Goal: Transaction & Acquisition: Purchase product/service

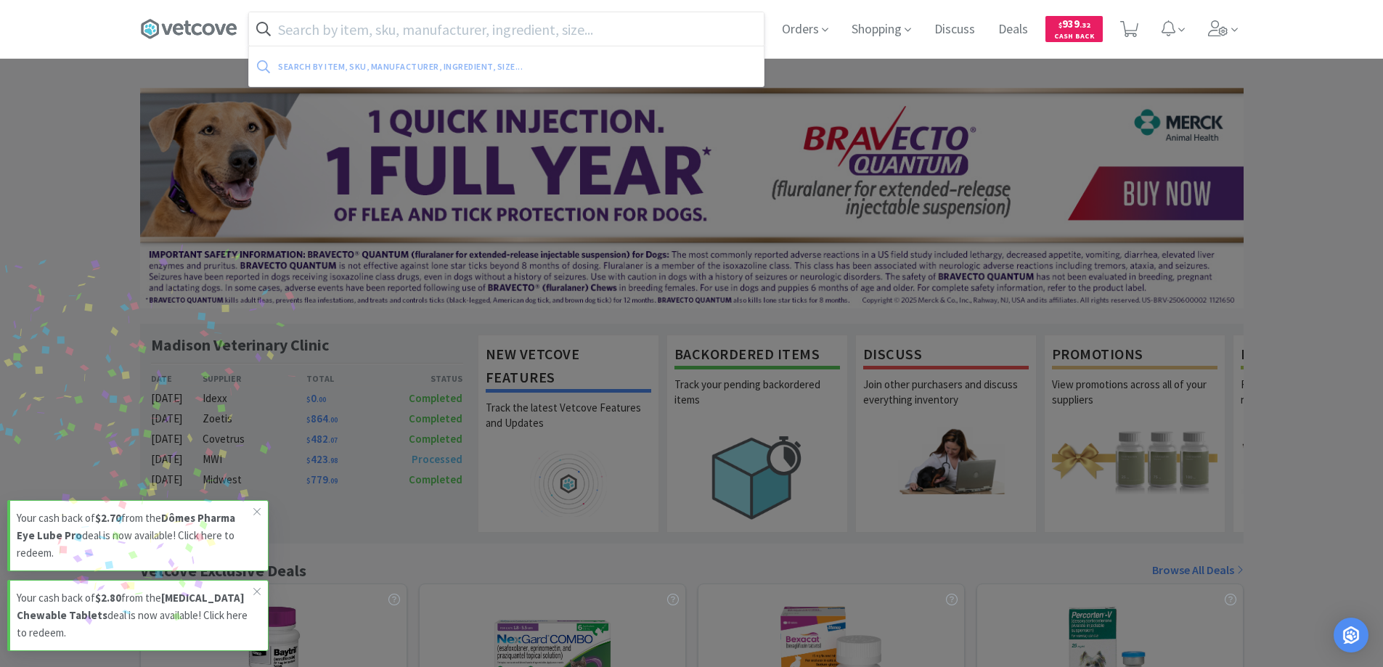
click at [305, 32] on input "text" at bounding box center [506, 28] width 515 height 33
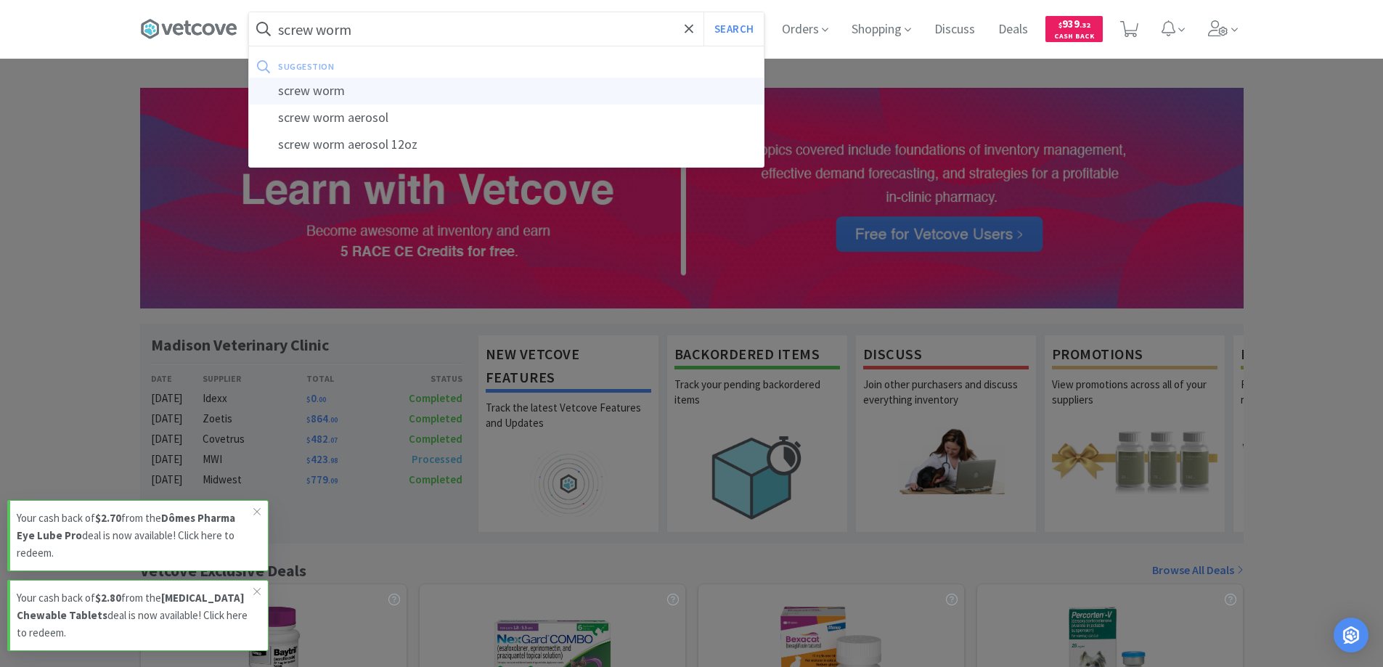
type input "screw worm"
click at [298, 92] on div "screw worm" at bounding box center [506, 91] width 515 height 27
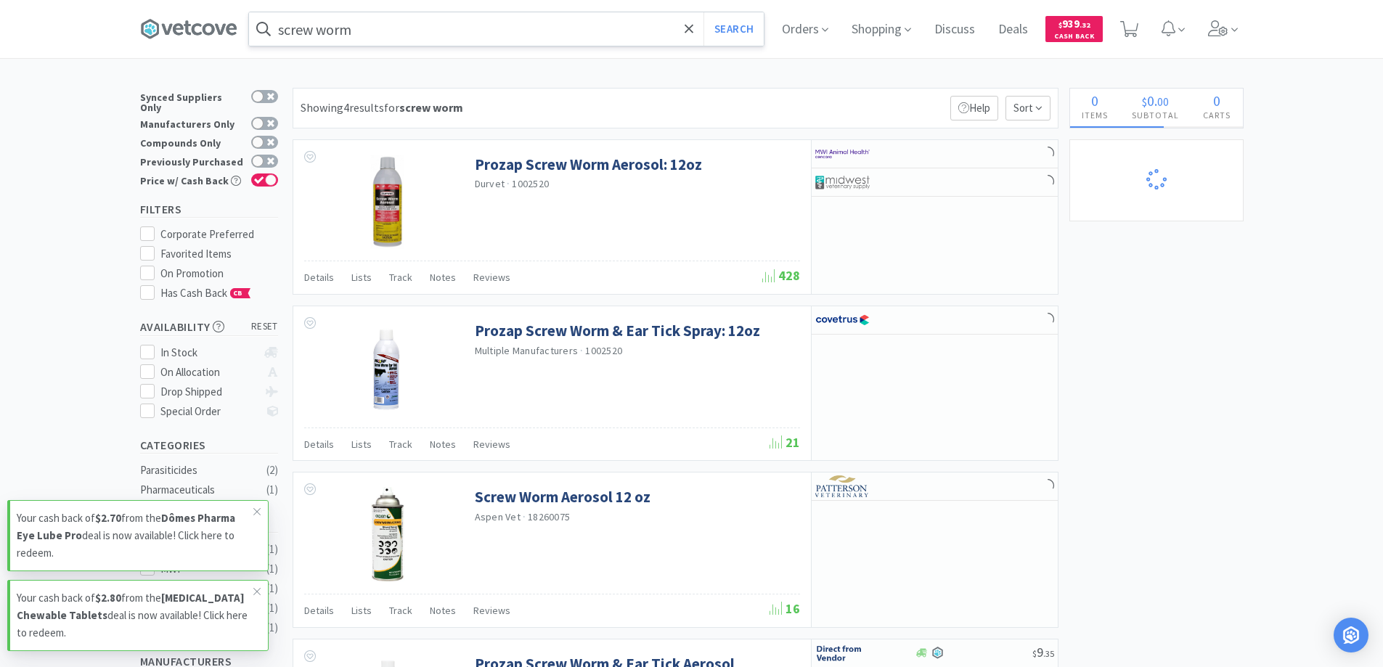
select select "1"
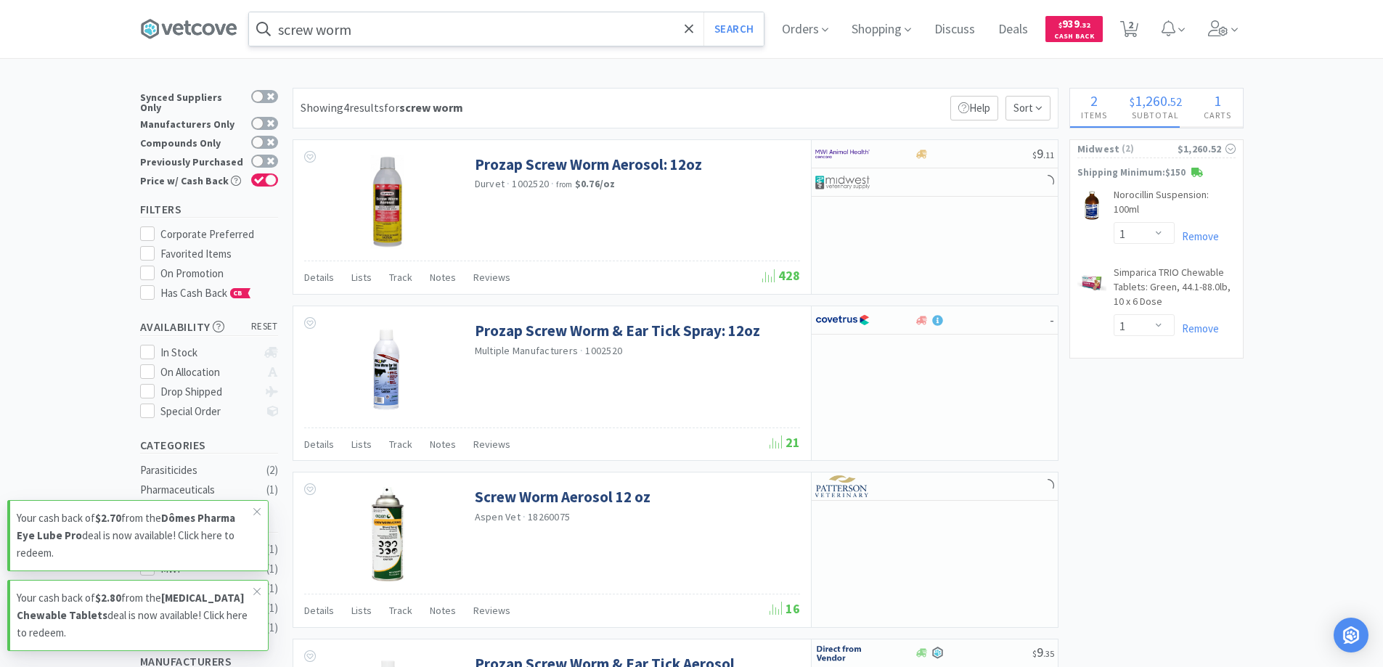
select select "6"
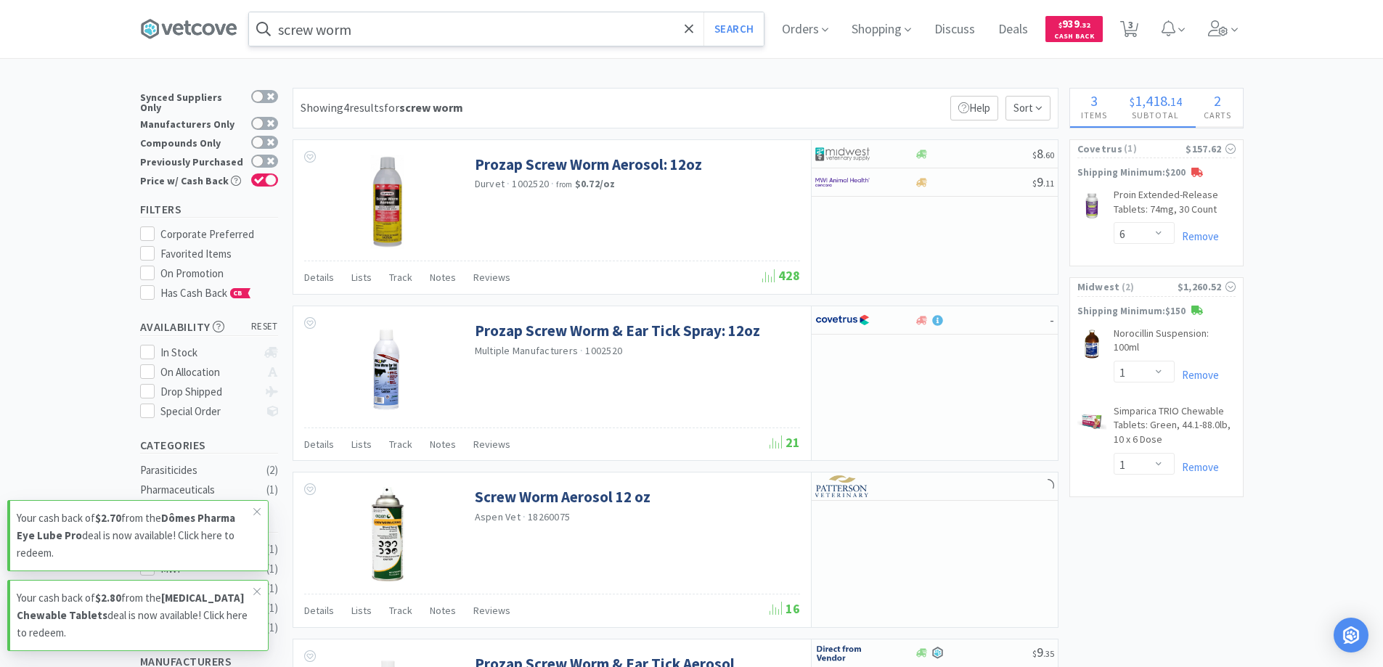
select select "12"
select select "6"
select select "10"
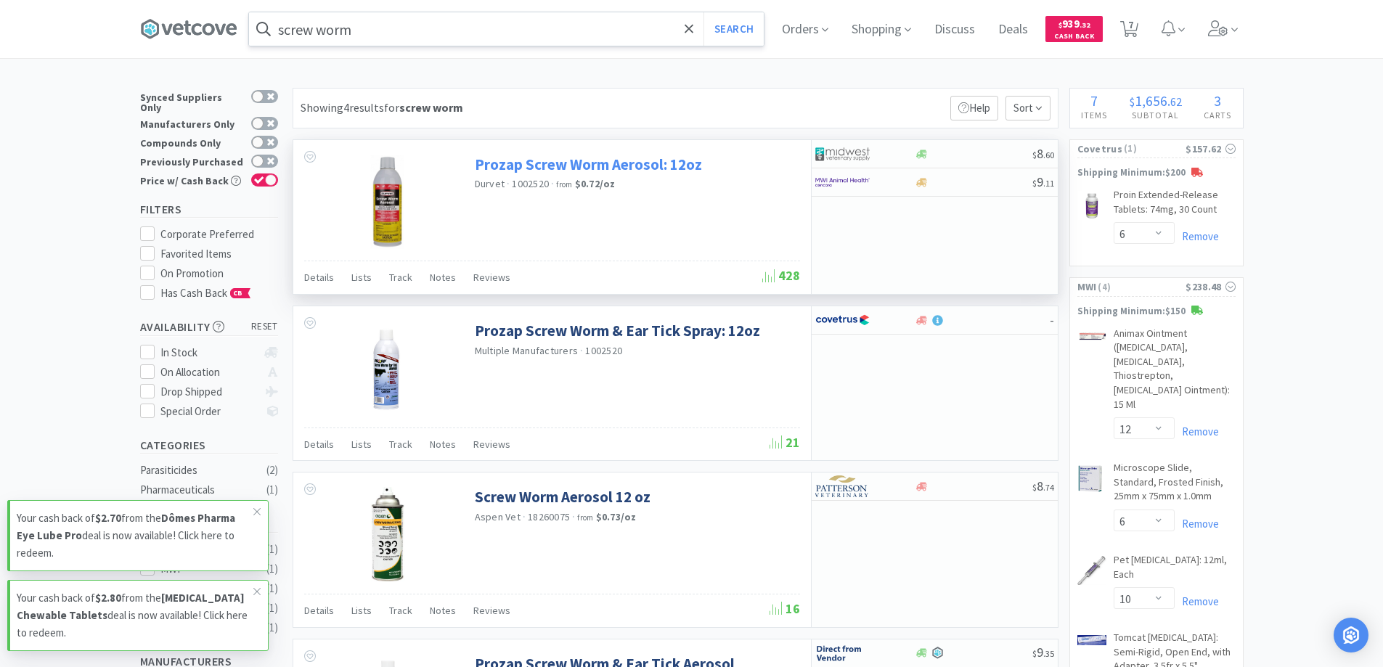
click at [537, 163] on link "Prozap Screw Worm Aerosol: 12oz" at bounding box center [588, 165] width 227 height 20
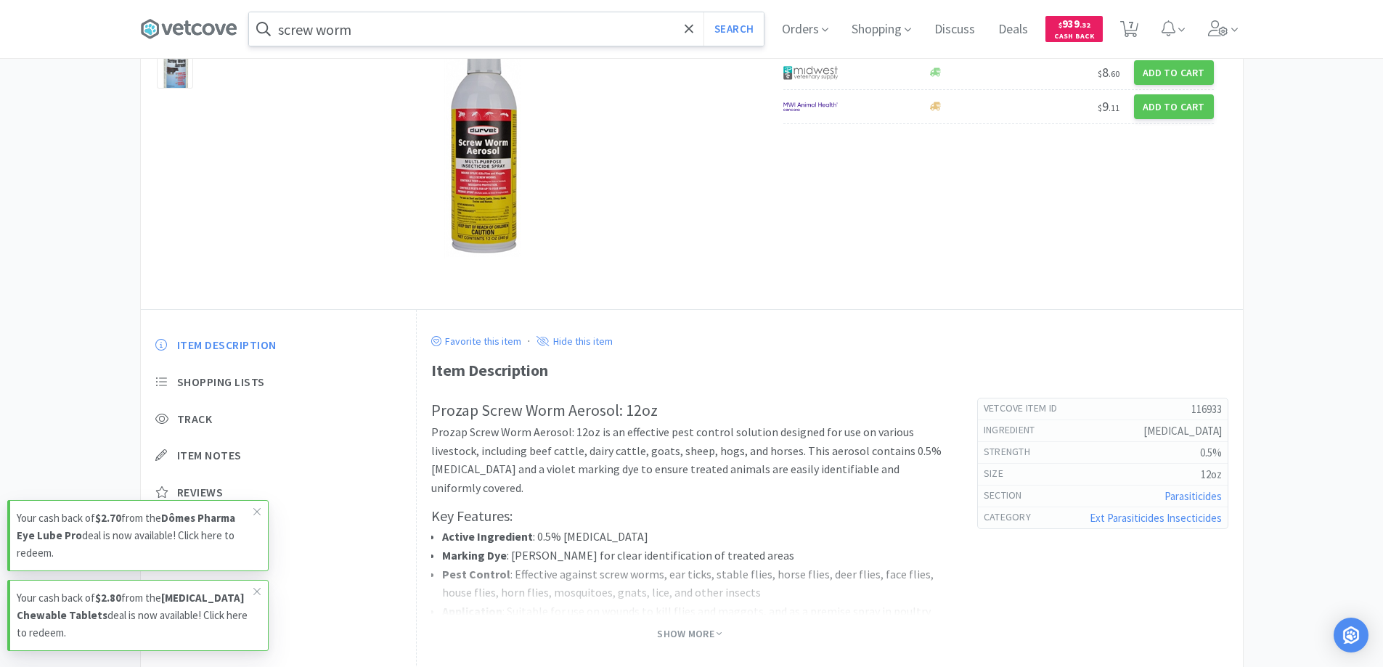
scroll to position [145, 0]
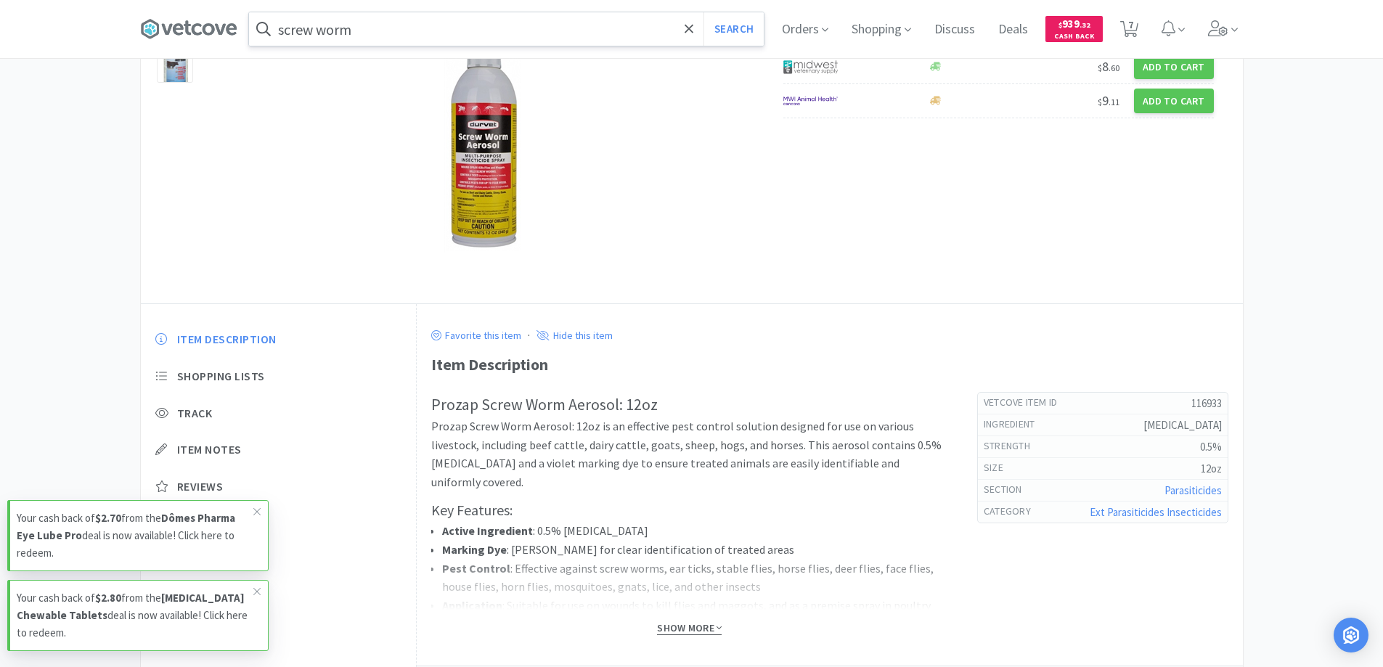
click at [680, 628] on span "Show More" at bounding box center [689, 628] width 65 height 14
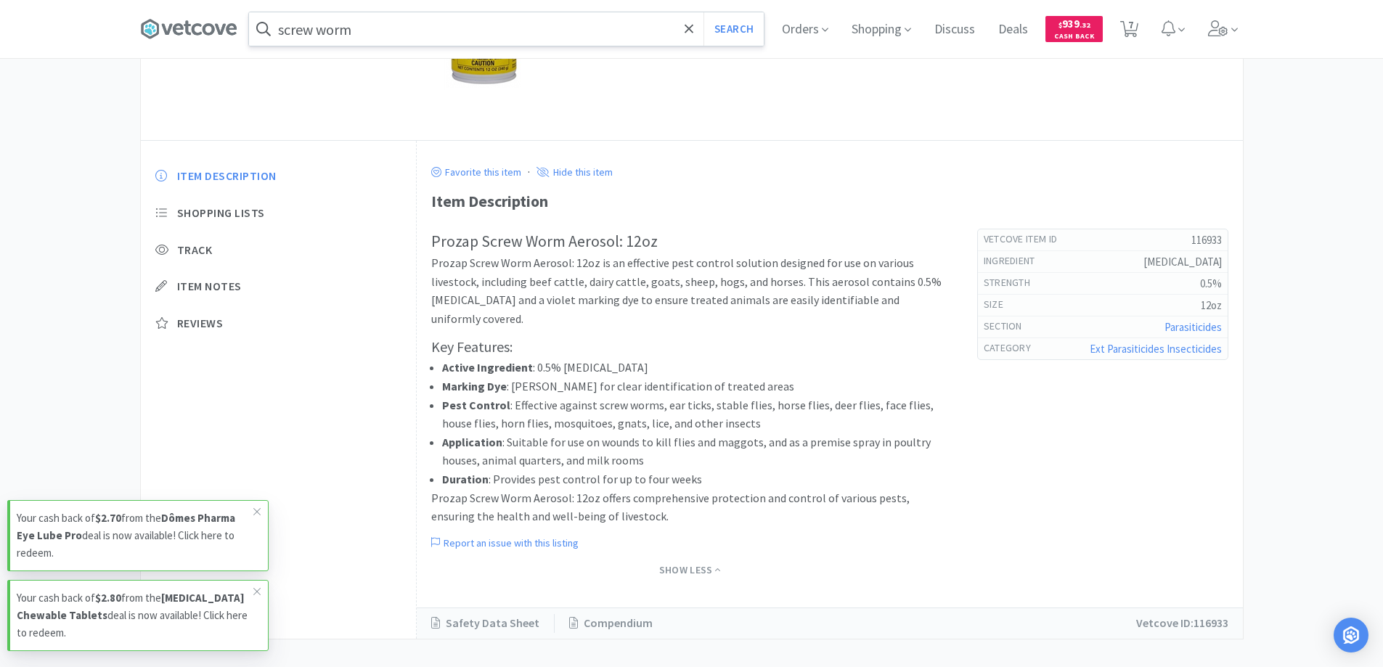
scroll to position [325, 0]
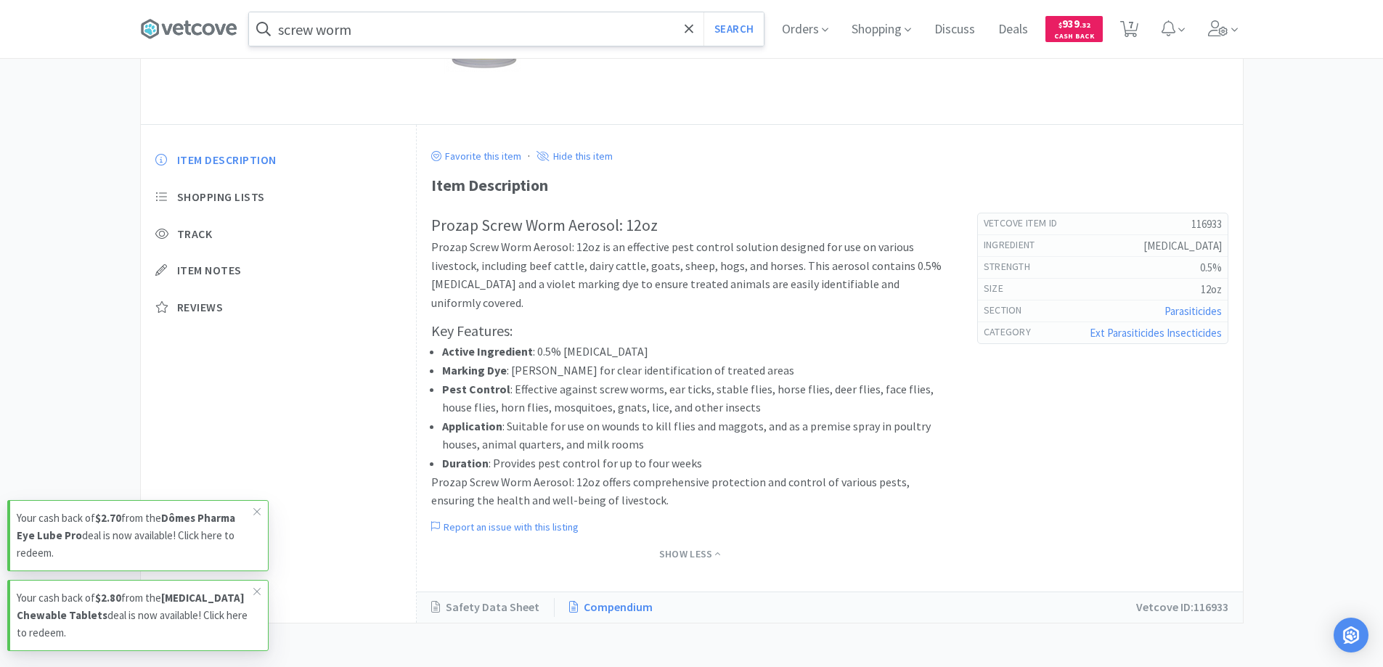
click at [602, 608] on link "Compendium" at bounding box center [611, 607] width 113 height 19
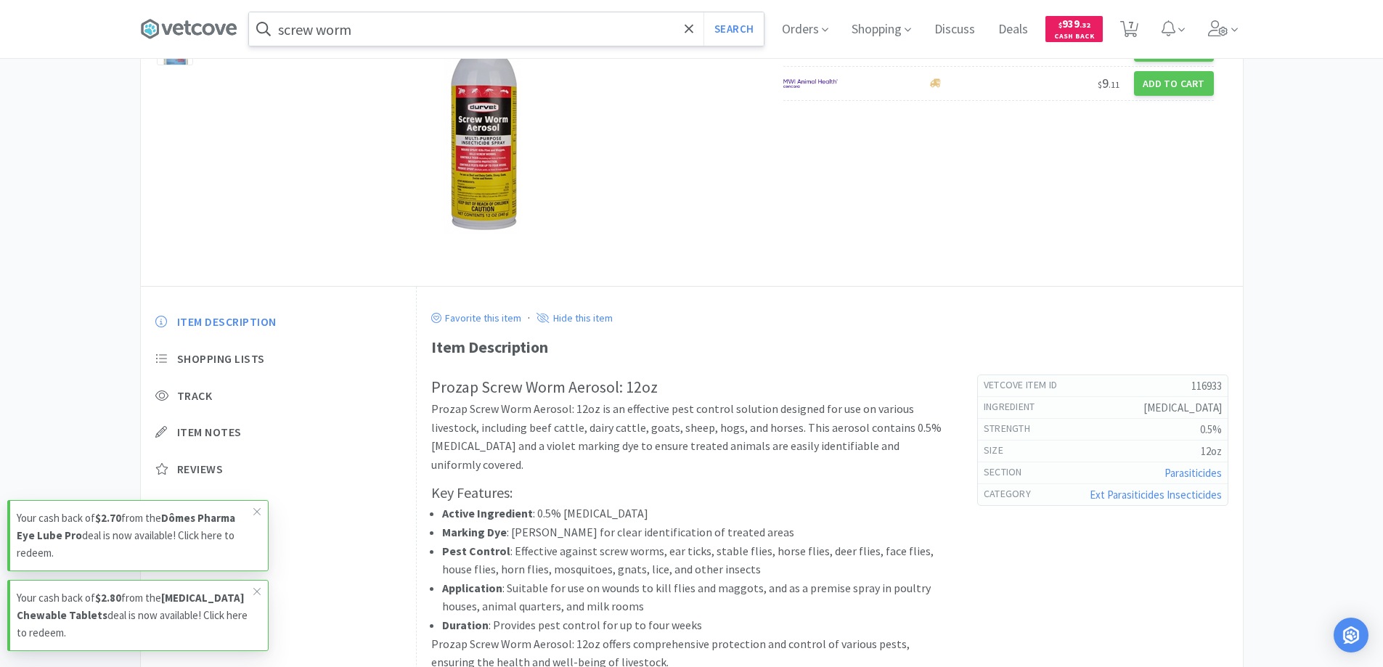
scroll to position [34, 0]
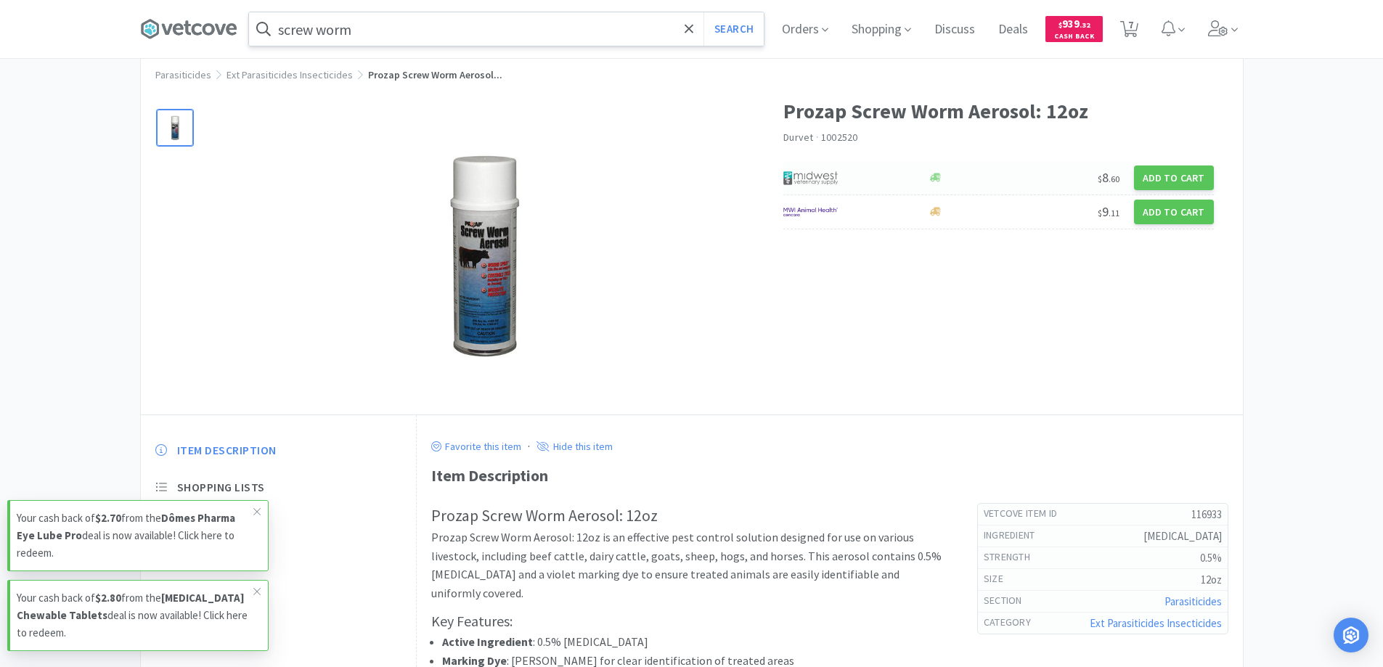
click at [867, 182] on div at bounding box center [847, 178] width 129 height 25
select select "1"
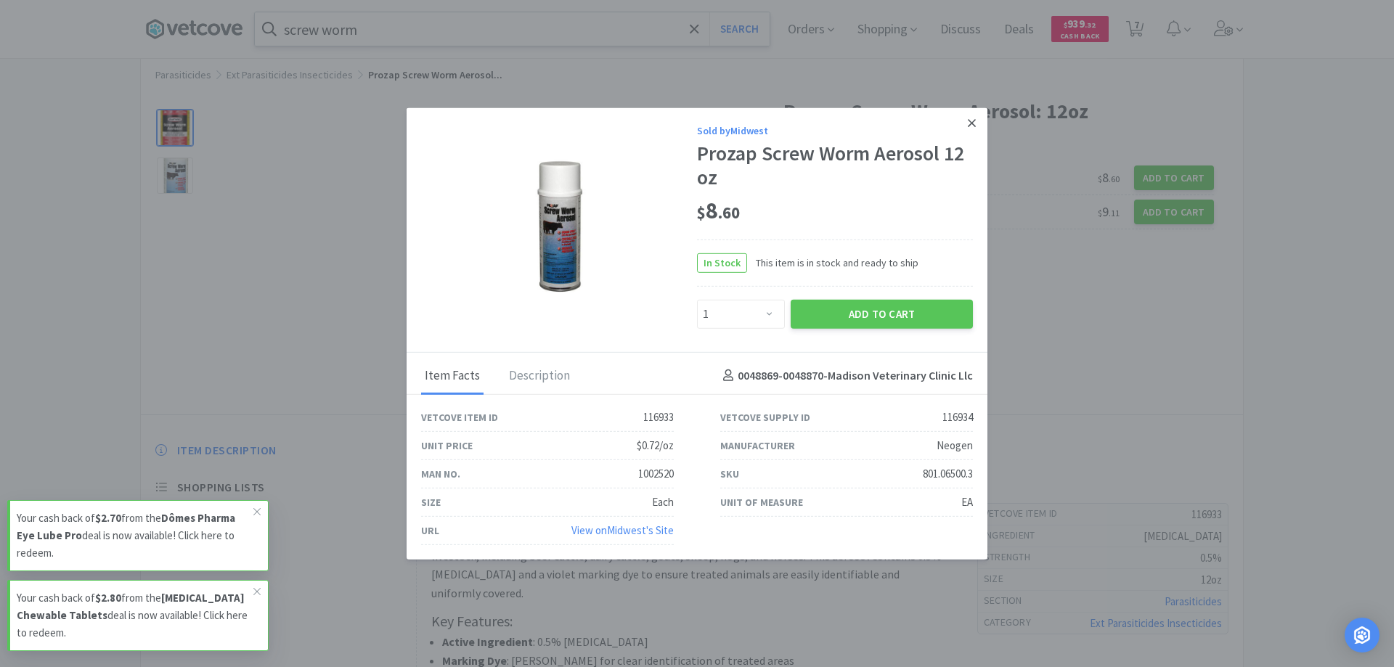
click at [969, 119] on icon at bounding box center [972, 123] width 8 height 8
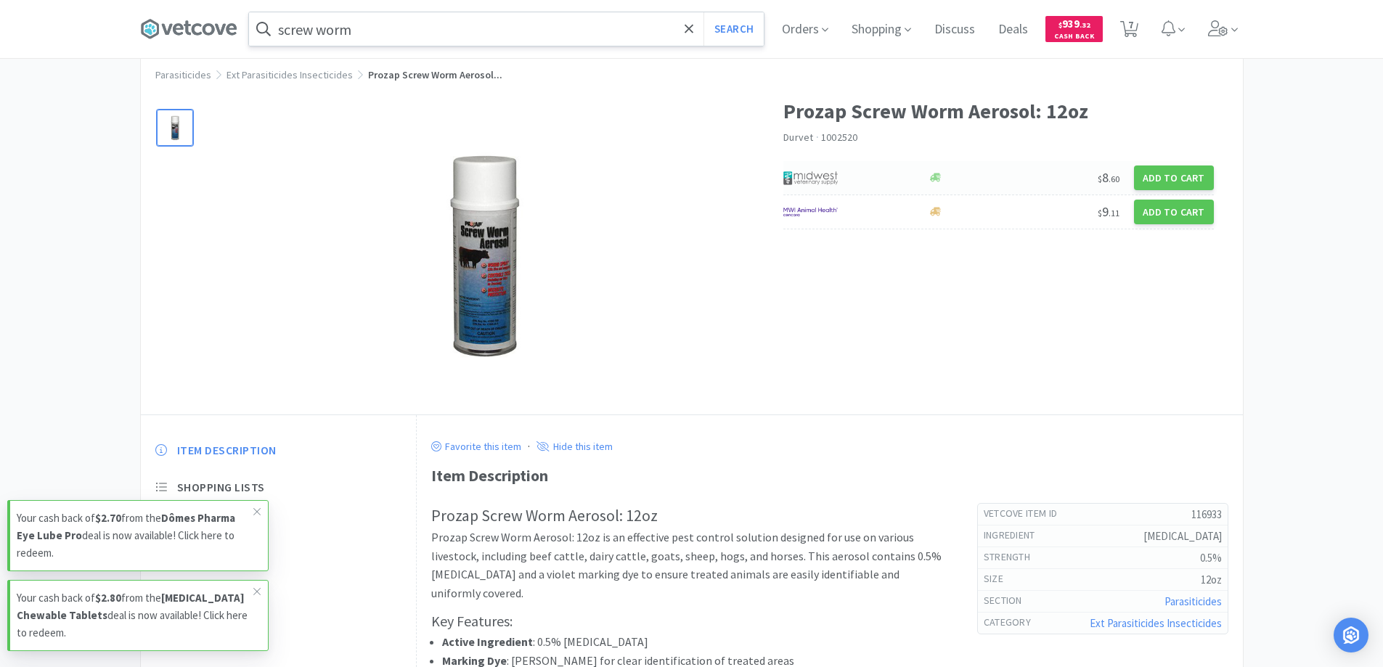
click at [852, 179] on div at bounding box center [847, 178] width 129 height 25
select select "1"
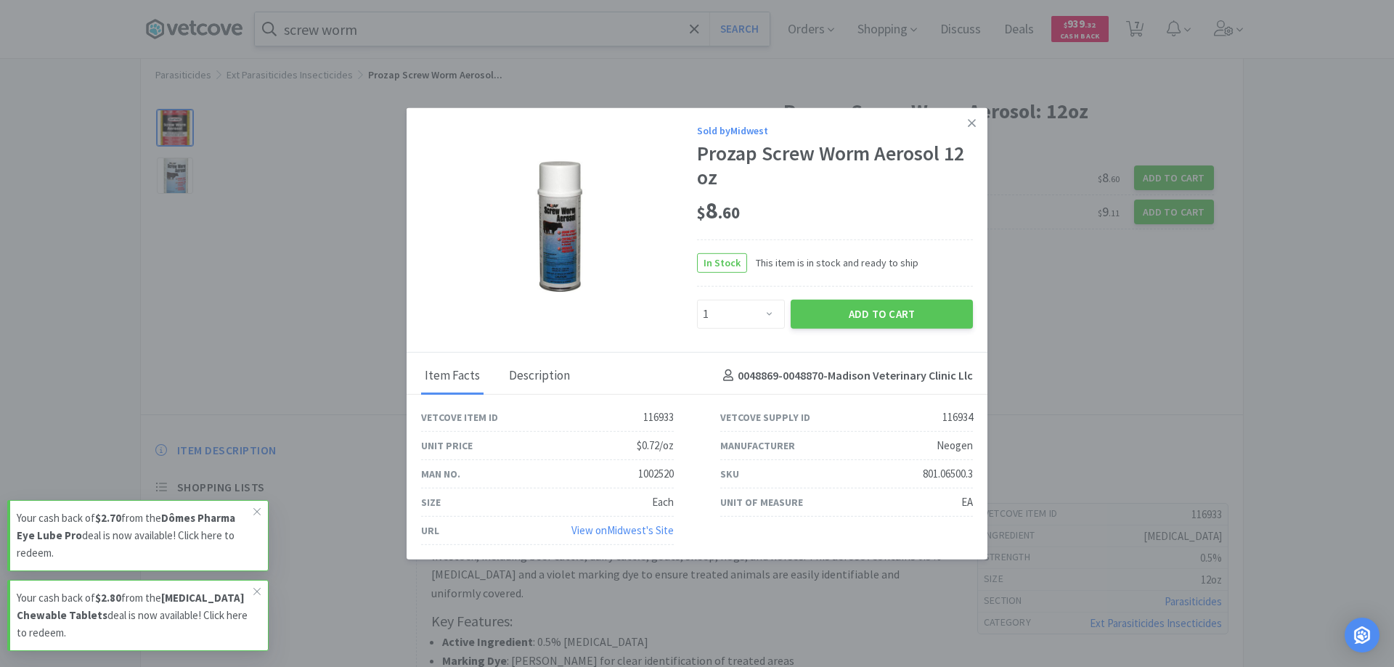
click at [523, 378] on div "Description" at bounding box center [539, 376] width 68 height 36
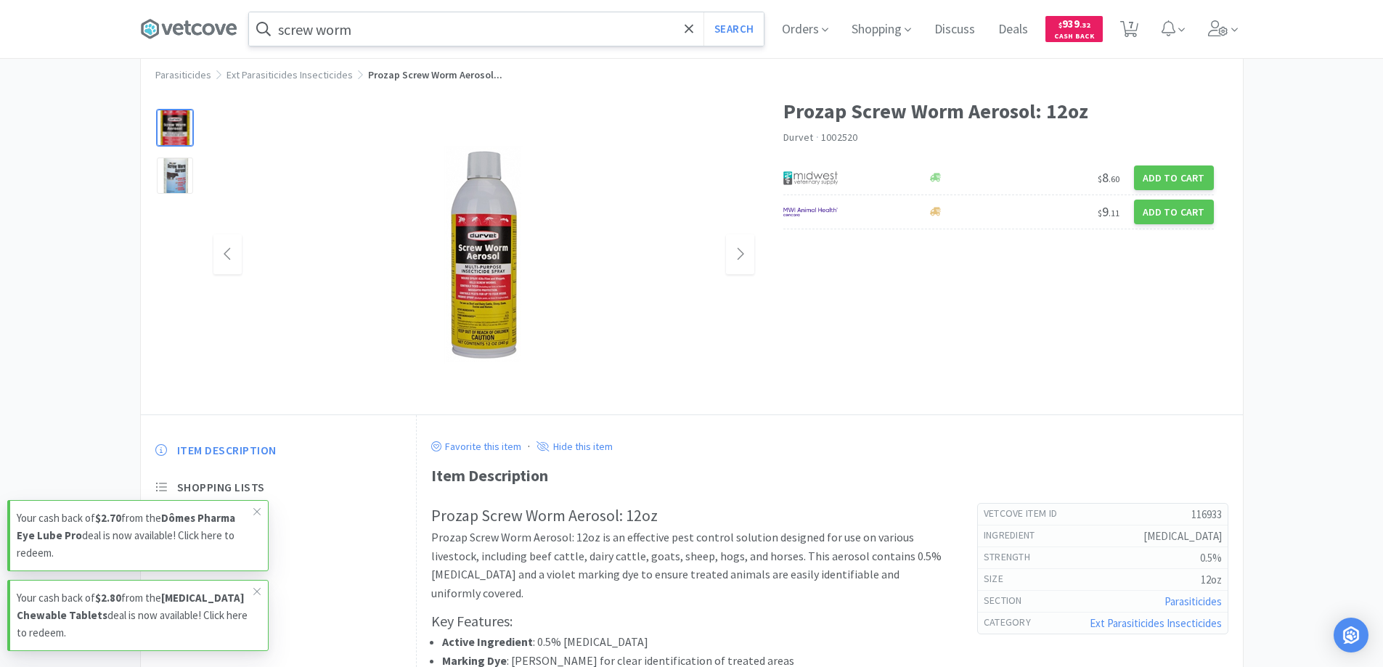
drag, startPoint x: 449, startPoint y: 297, endPoint x: 303, endPoint y: 323, distance: 148.3
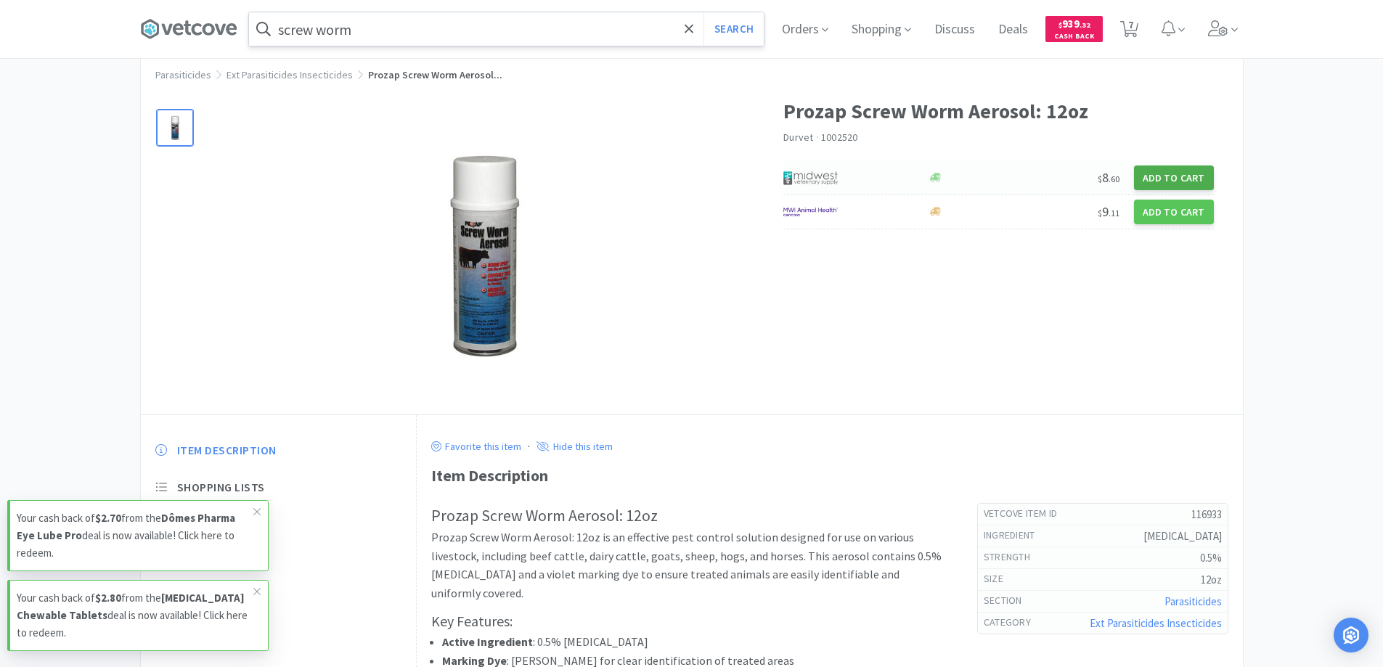
click at [1168, 174] on button "Add to Cart" at bounding box center [1174, 178] width 80 height 25
select select "1"
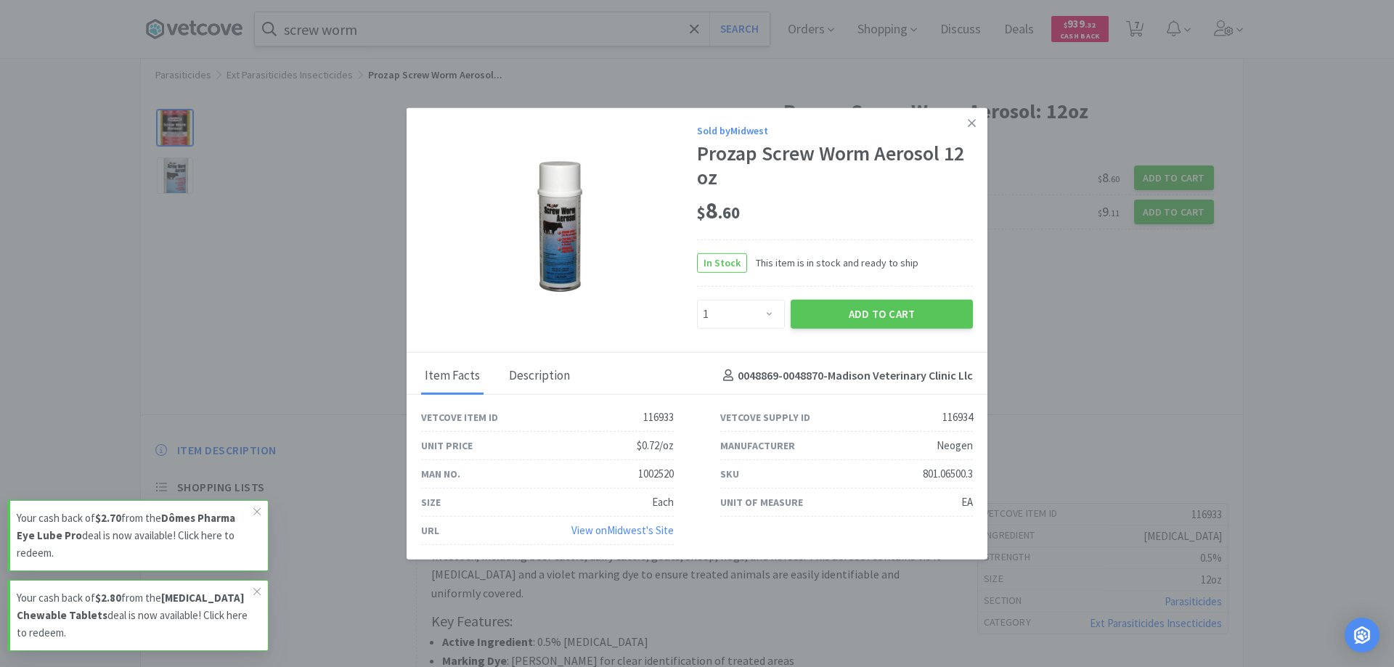
click at [526, 377] on div "Description" at bounding box center [539, 376] width 68 height 36
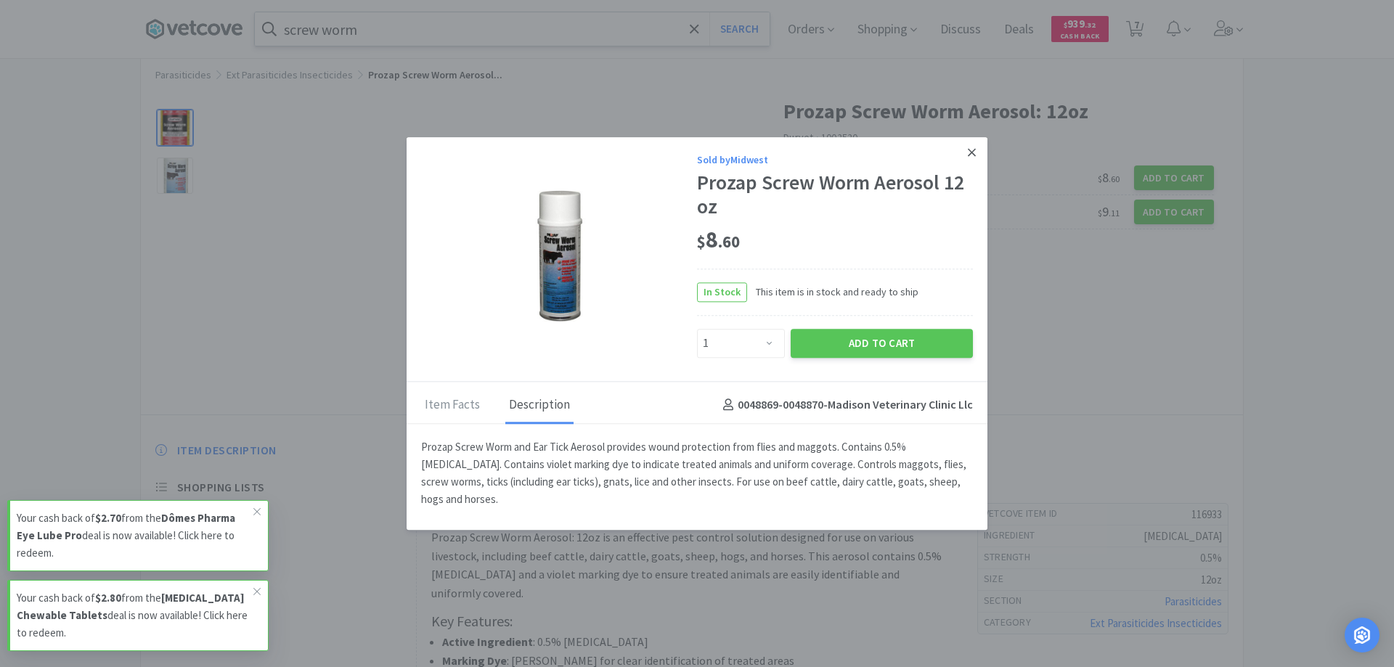
click at [970, 156] on icon at bounding box center [972, 152] width 8 height 8
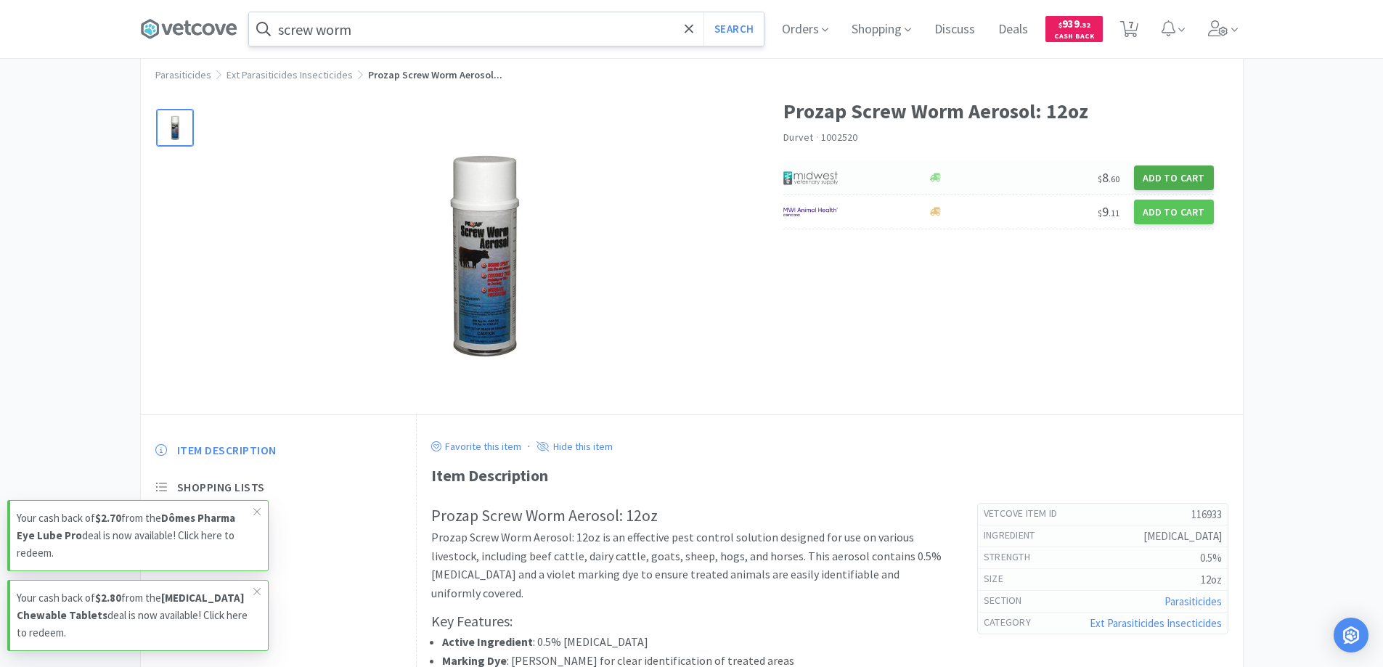
click at [1165, 175] on button "Add to Cart" at bounding box center [1174, 178] width 80 height 25
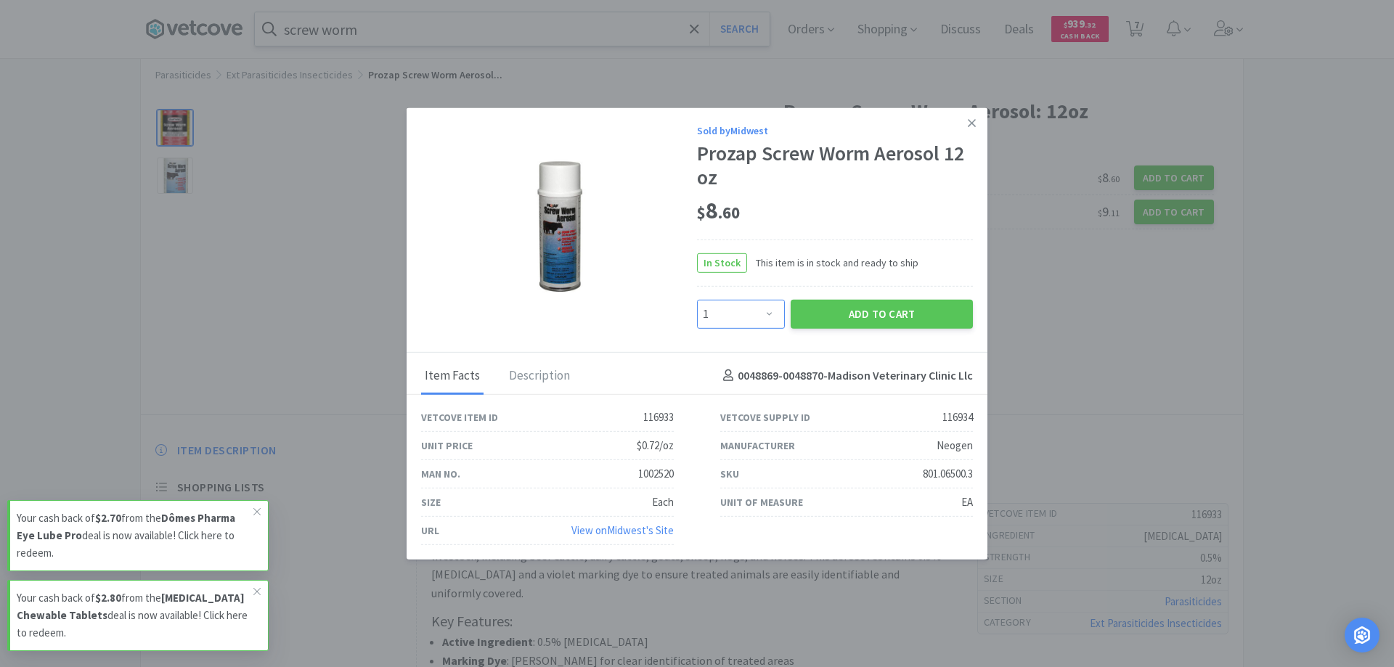
drag, startPoint x: 770, startPoint y: 313, endPoint x: 772, endPoint y: 301, distance: 12.5
click at [770, 313] on select "Enter Quantity 1 2 3 4 5 6 7 8 9 10 11 12 13 14 15 16 17 18 19 20 Enter Quantity" at bounding box center [741, 313] width 88 height 29
select select "2"
click at [697, 299] on select "Enter Quantity 1 2 3 4 5 6 7 8 9 10 11 12 13 14 15 16 17 18 19 20 Enter Quantity" at bounding box center [741, 313] width 88 height 29
click at [849, 315] on button "Add to Cart" at bounding box center [882, 313] width 182 height 29
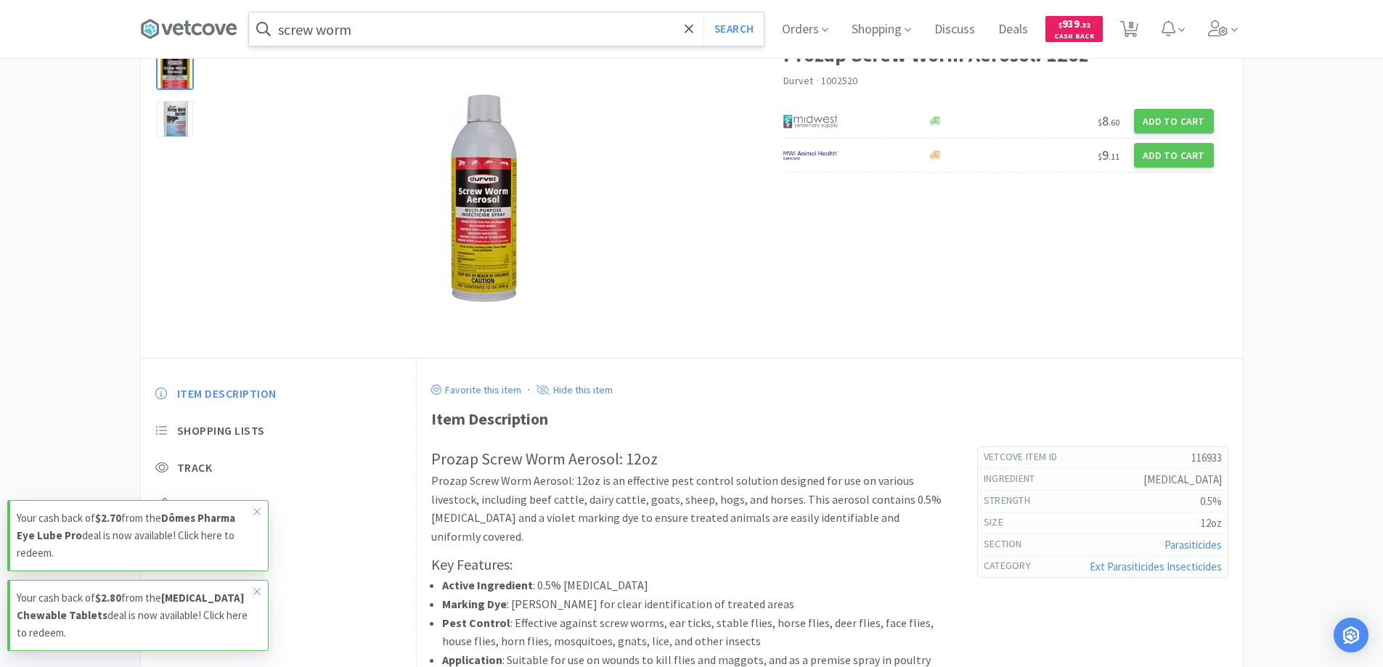
scroll to position [0, 0]
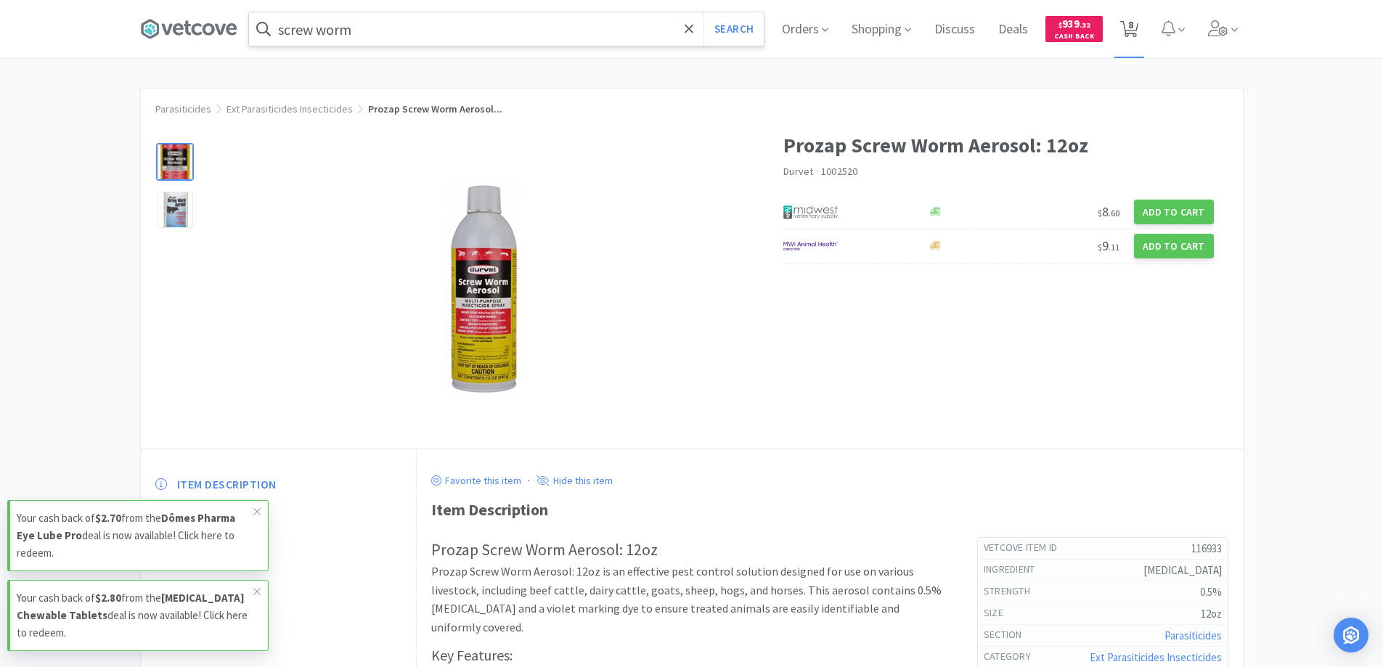
click at [1133, 27] on span "8" at bounding box center [1130, 25] width 5 height 58
select select "6"
select select "12"
select select "6"
select select "10"
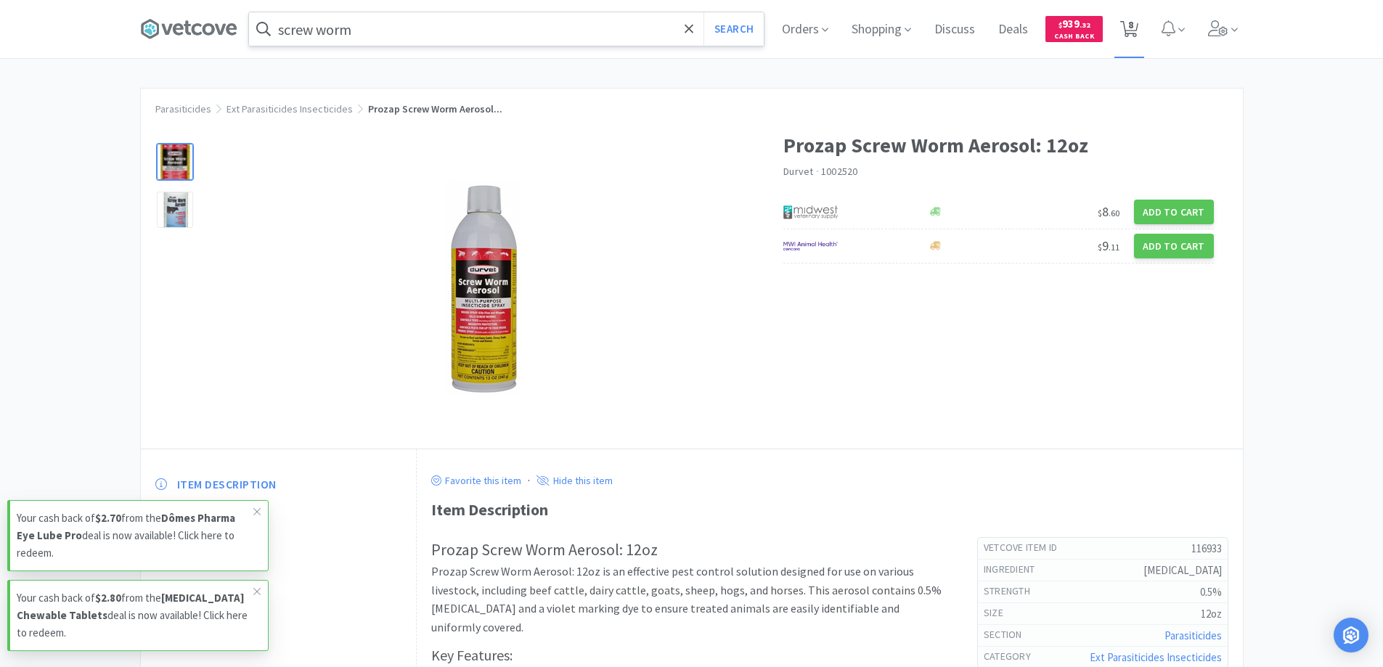
select select "10"
select select "1"
select select "2"
select select "1"
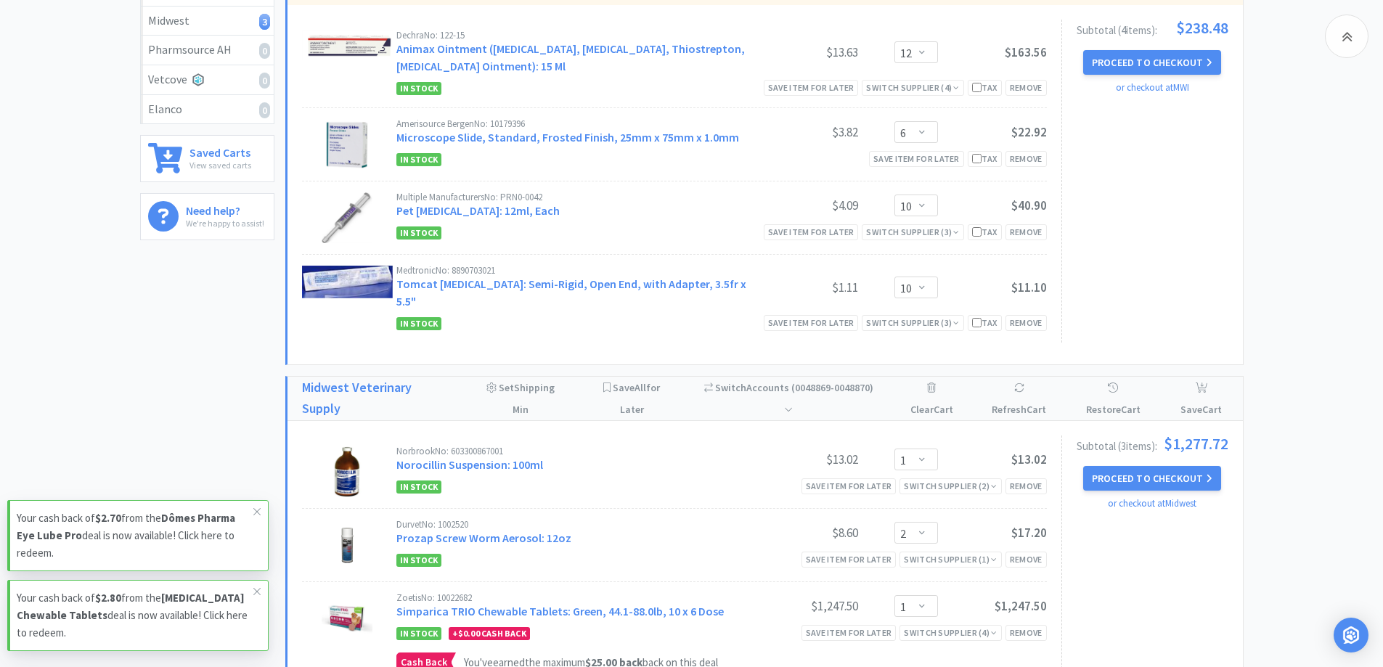
scroll to position [436, 0]
